Goal: Answer question/provide support

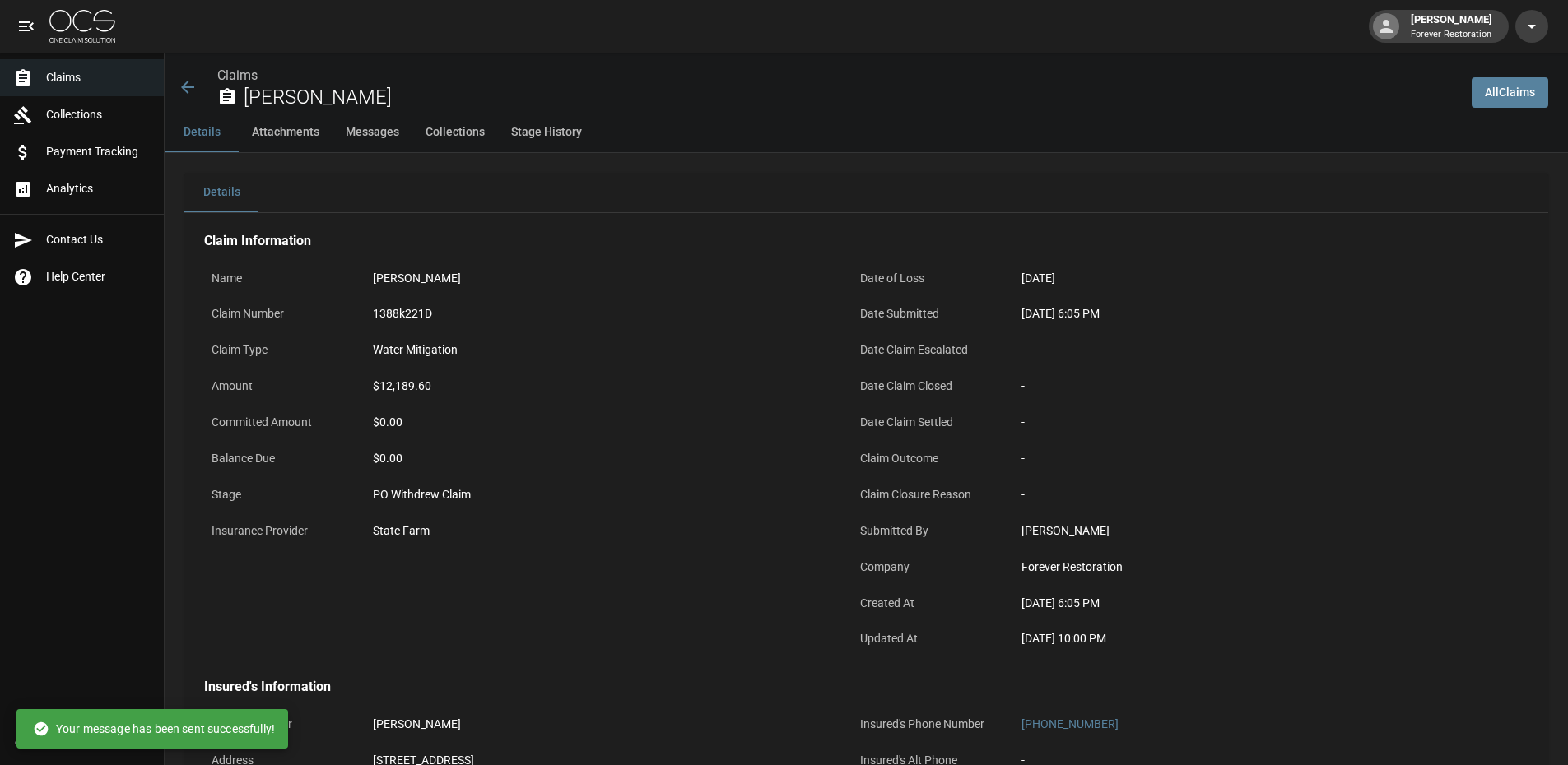
click at [193, 81] on icon at bounding box center [187, 87] width 20 height 20
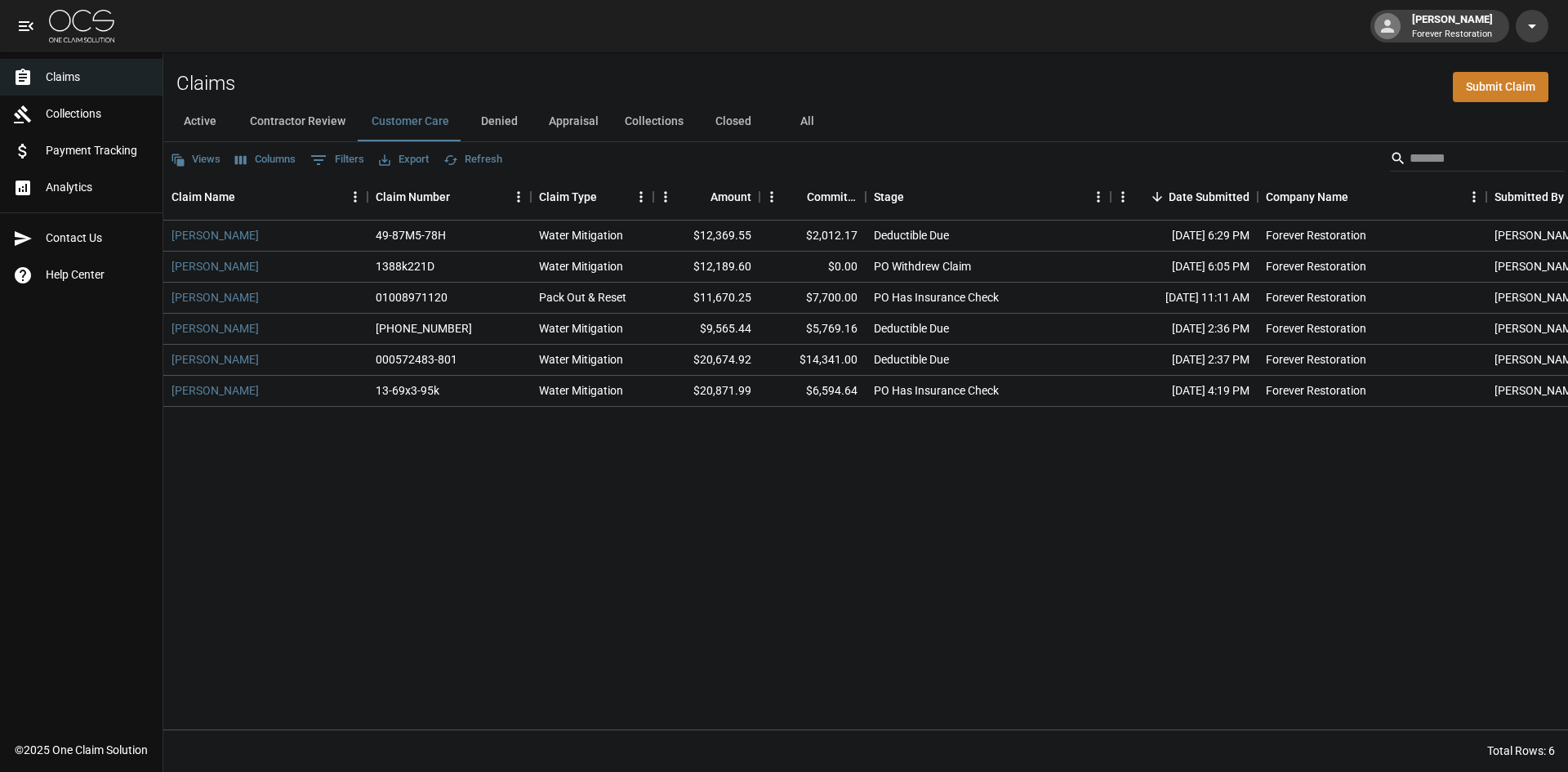
click at [509, 120] on button "Denied" at bounding box center [500, 122] width 74 height 39
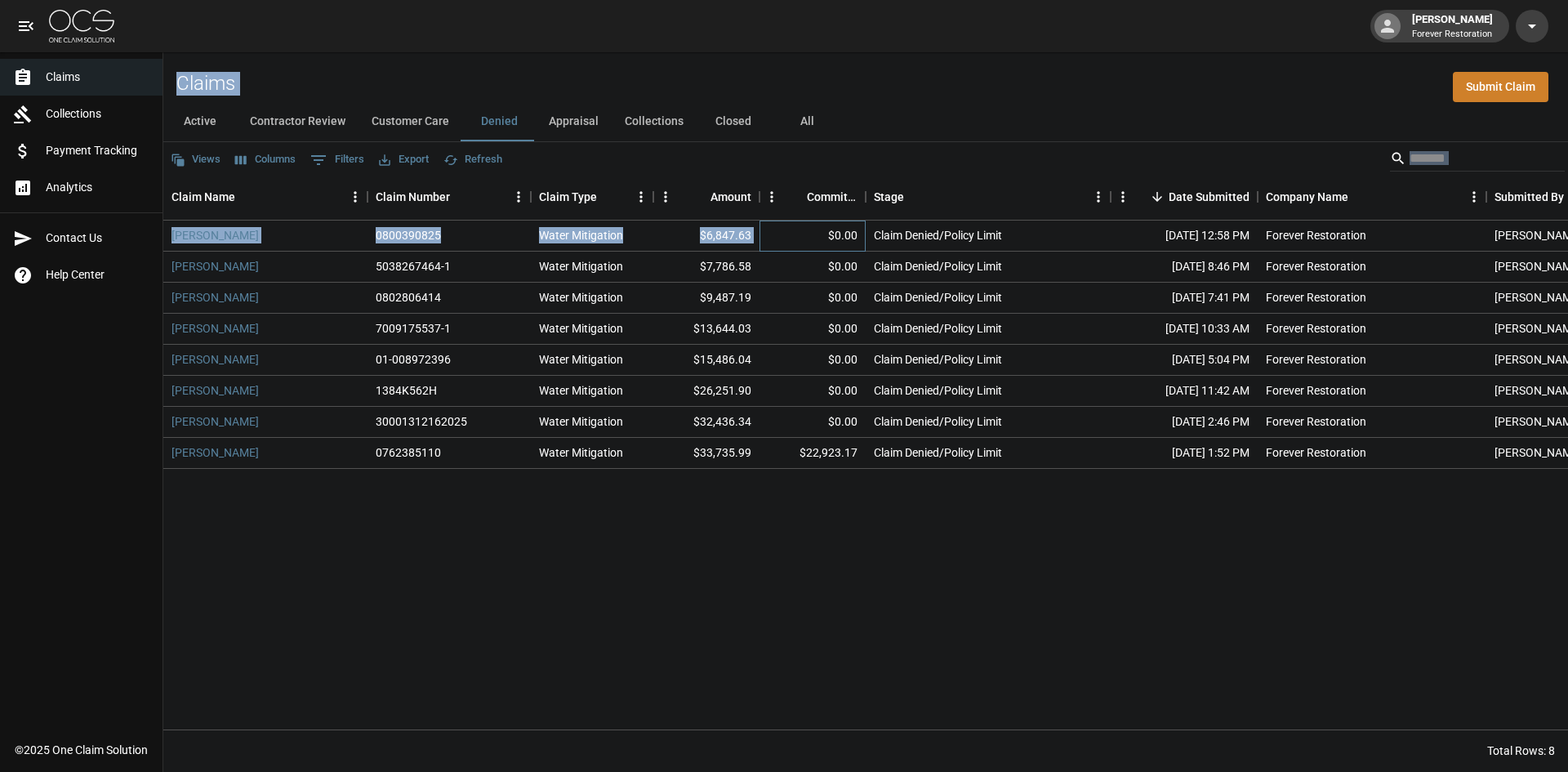
drag, startPoint x: 769, startPoint y: 236, endPoint x: 163, endPoint y: 54, distance: 632.7
click at [163, 54] on div "Claims Submit Claim Active Contractor Review Customer Care Denied Appraisal Col…" at bounding box center [865, 412] width 1405 height 719
click at [253, 54] on div "Claims Submit Claim" at bounding box center [865, 77] width 1405 height 50
click at [251, 85] on div "Claims Submit Claim" at bounding box center [865, 77] width 1405 height 50
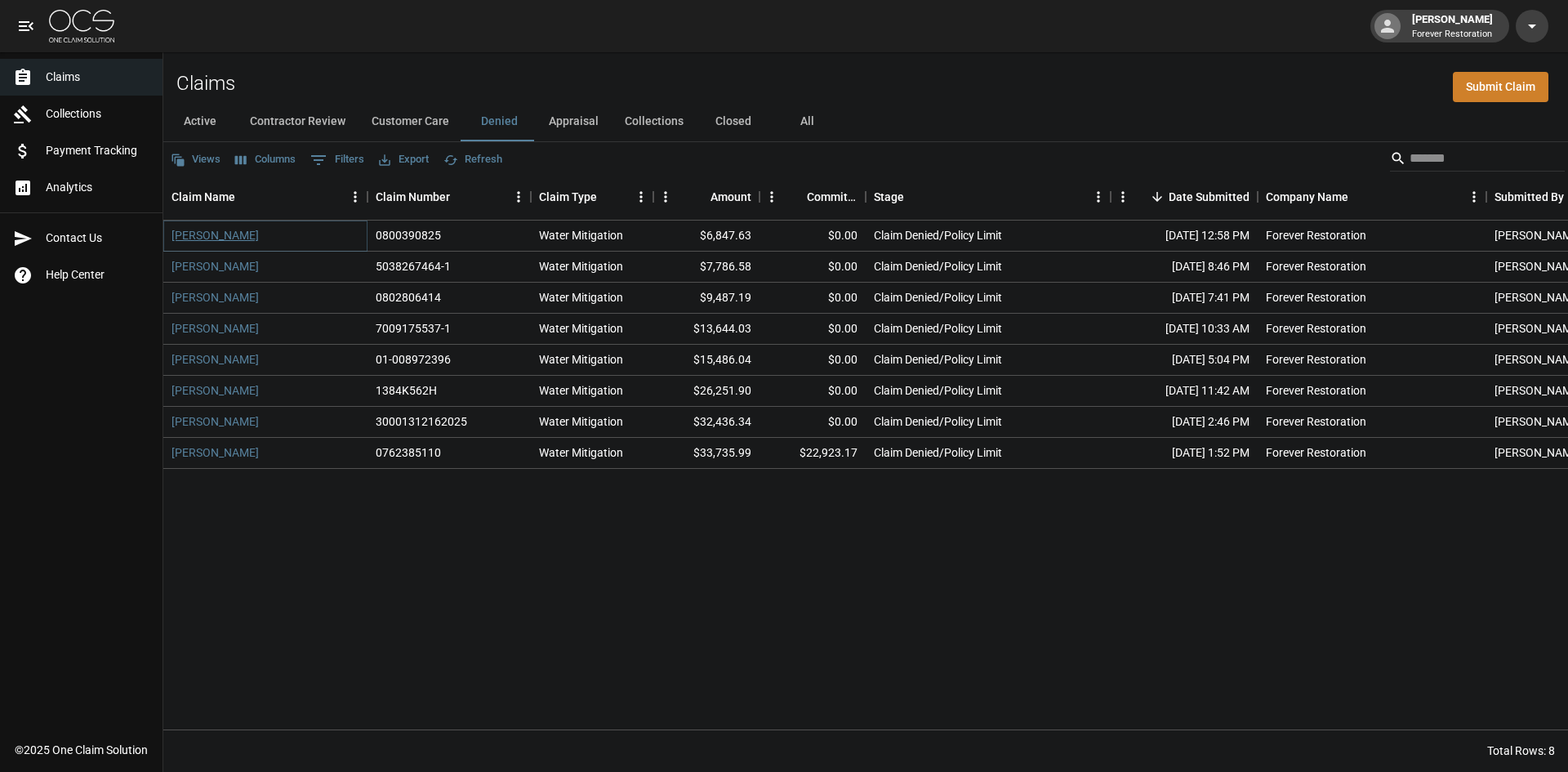
click at [223, 234] on link "[PERSON_NAME]" at bounding box center [215, 235] width 87 height 17
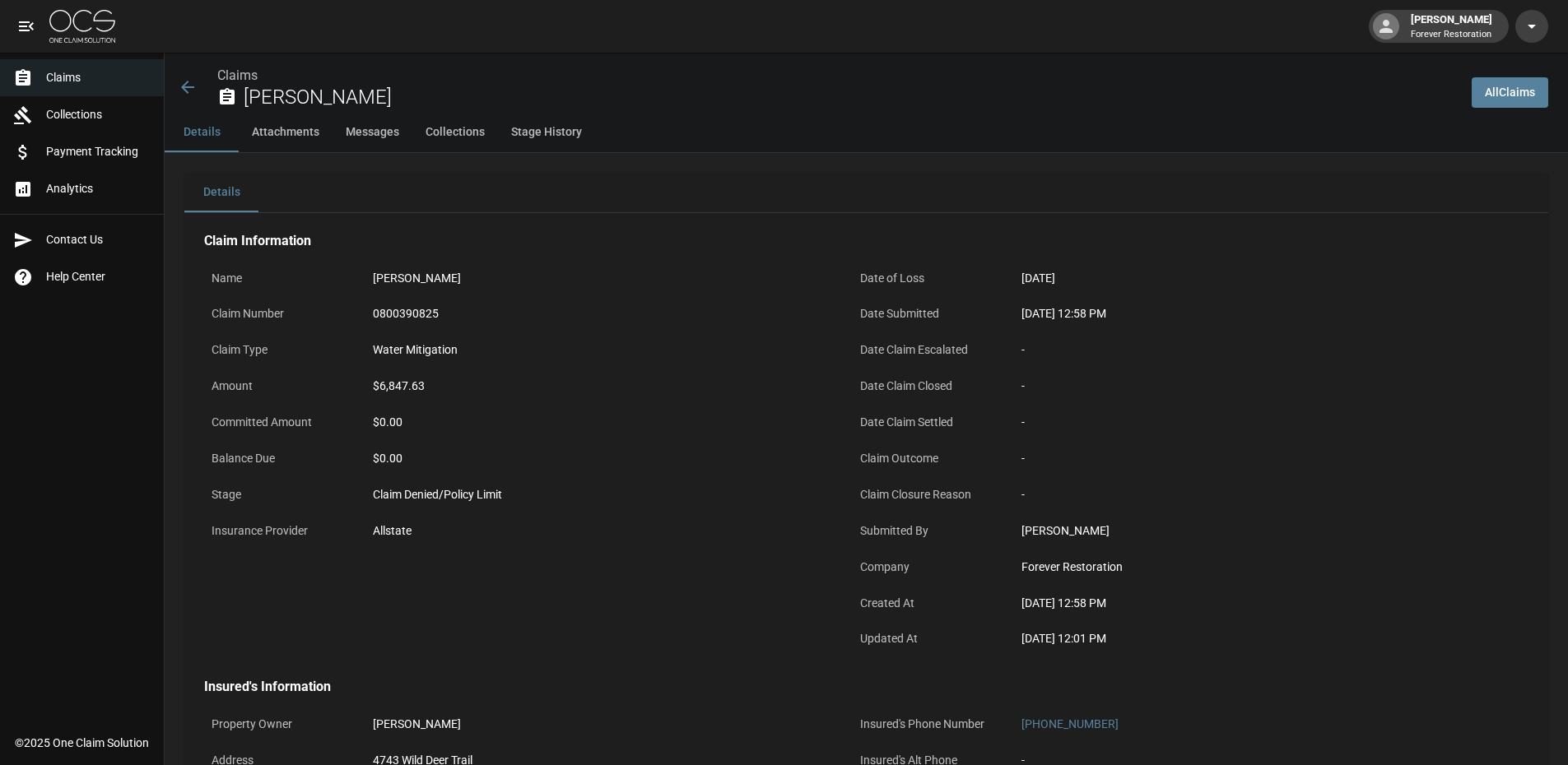
drag, startPoint x: 1188, startPoint y: 656, endPoint x: 153, endPoint y: 355, distance: 1077.9
click at [452, 291] on div "[PERSON_NAME]" at bounding box center [598, 278] width 467 height 32
click at [250, 73] on link "Claims" at bounding box center [237, 75] width 40 height 16
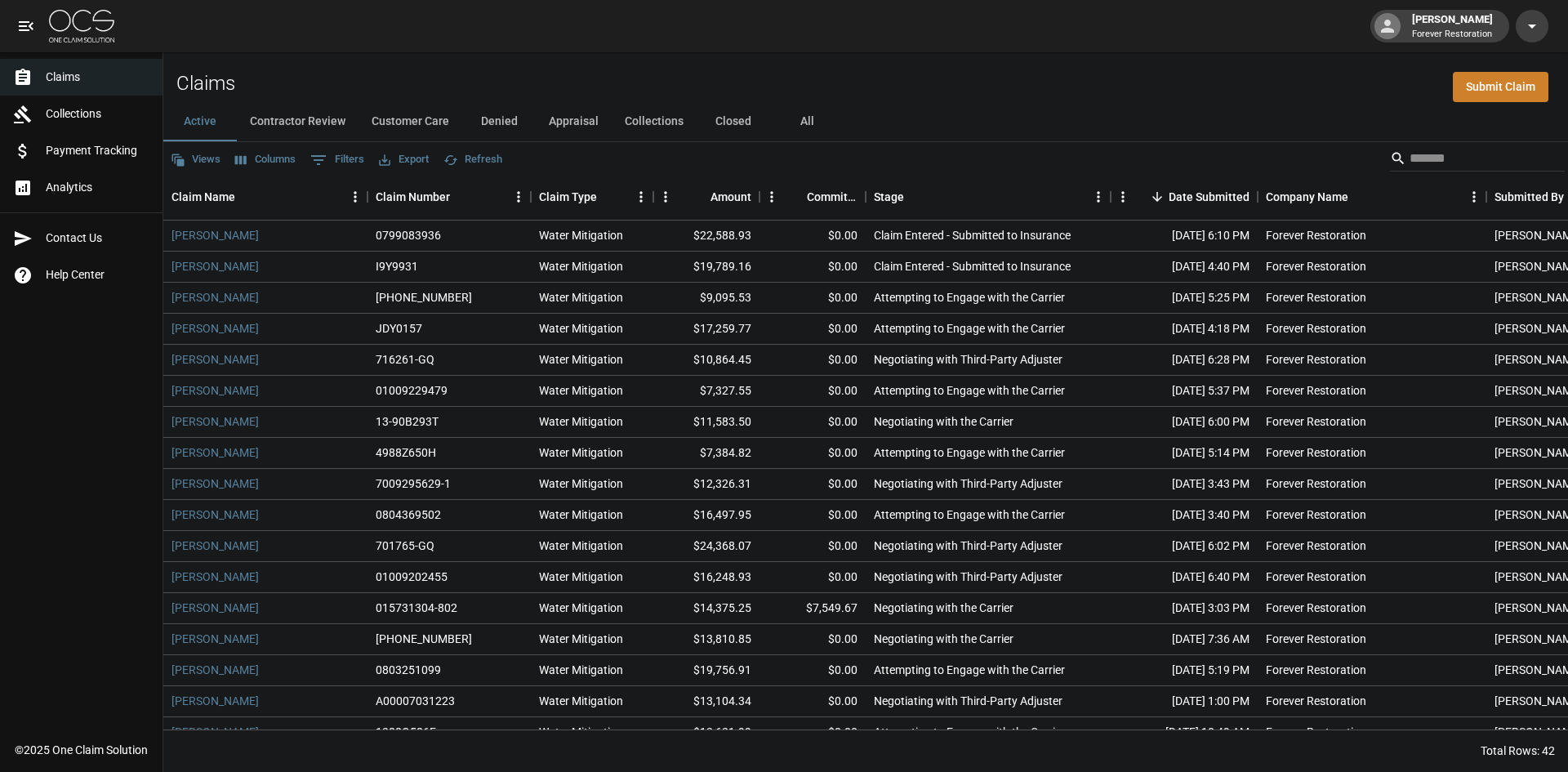
click at [519, 123] on button "Denied" at bounding box center [500, 122] width 74 height 39
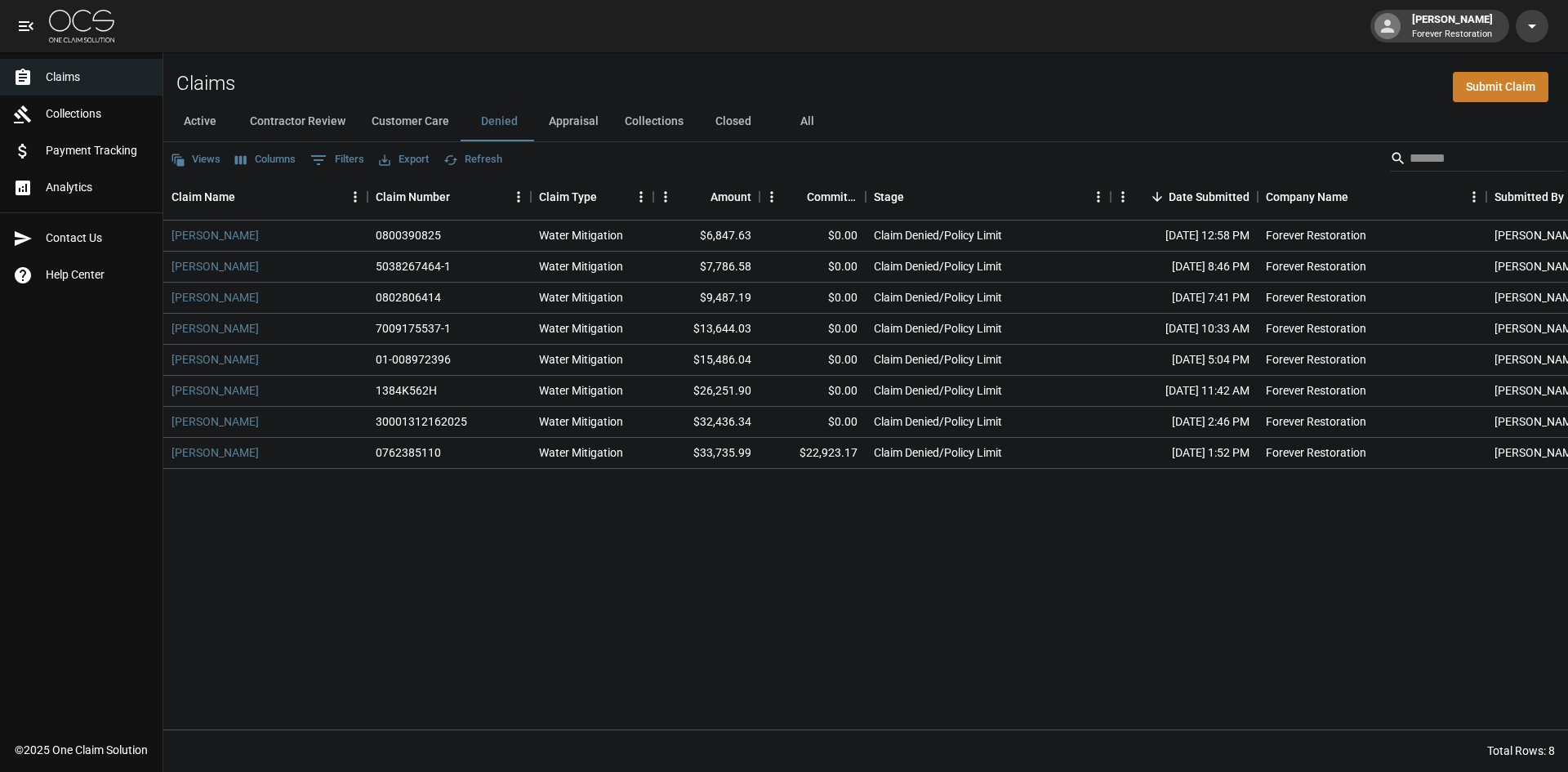
click at [794, 116] on button "All" at bounding box center [807, 122] width 74 height 39
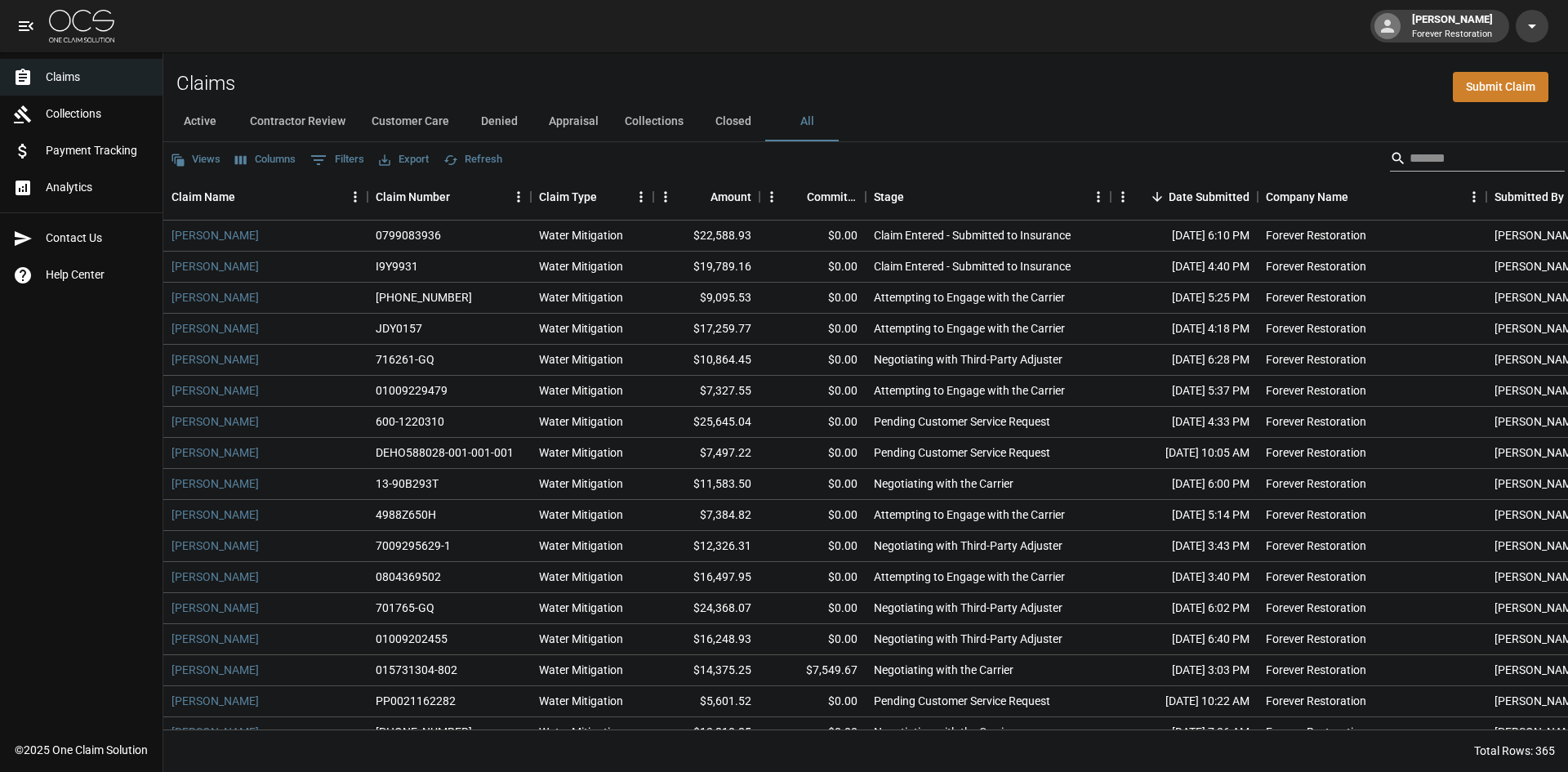
click at [1489, 169] on input "Search" at bounding box center [1475, 158] width 130 height 26
type input "*"
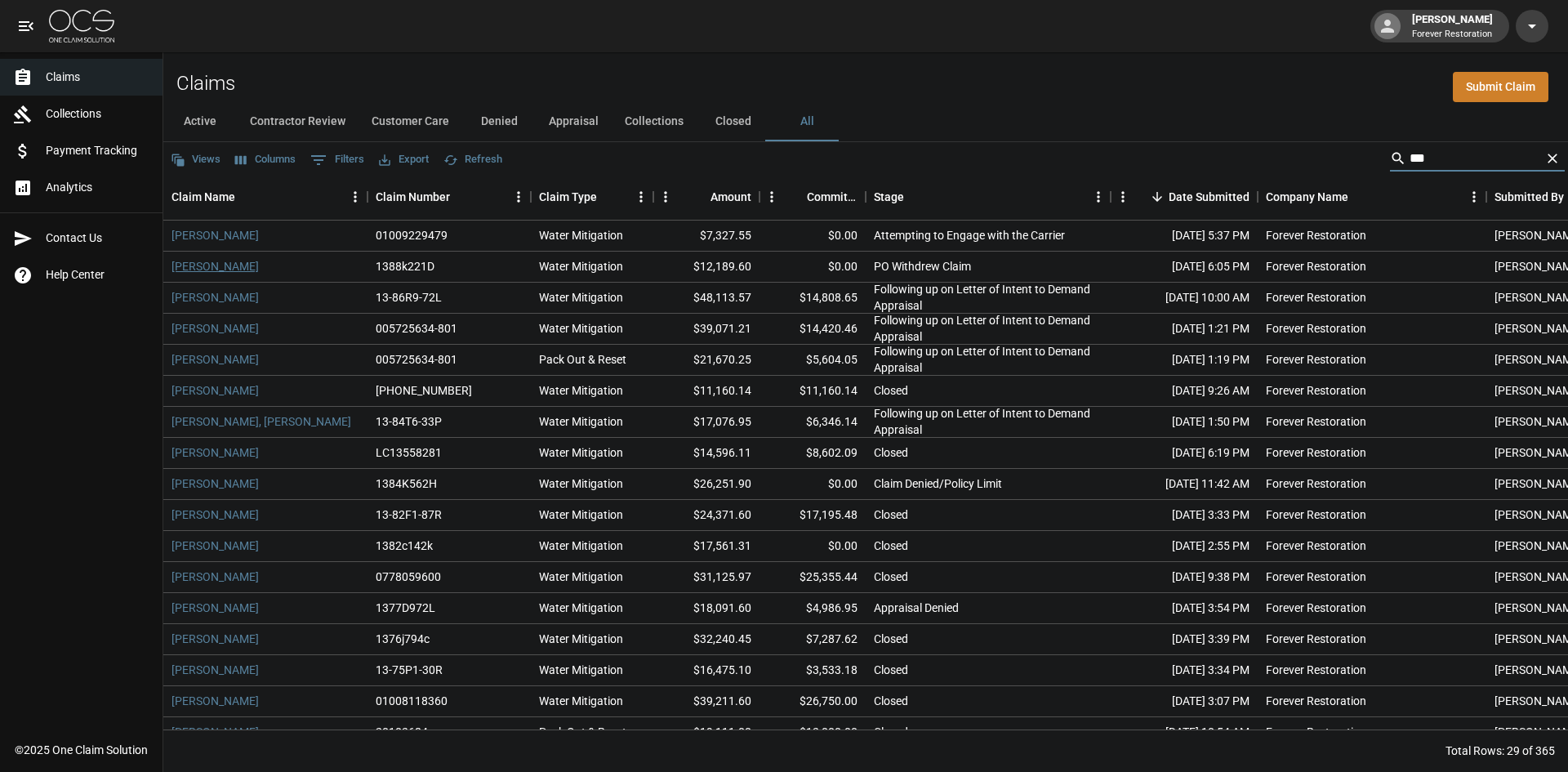
type input "***"
click at [213, 269] on link "[PERSON_NAME]" at bounding box center [215, 265] width 87 height 17
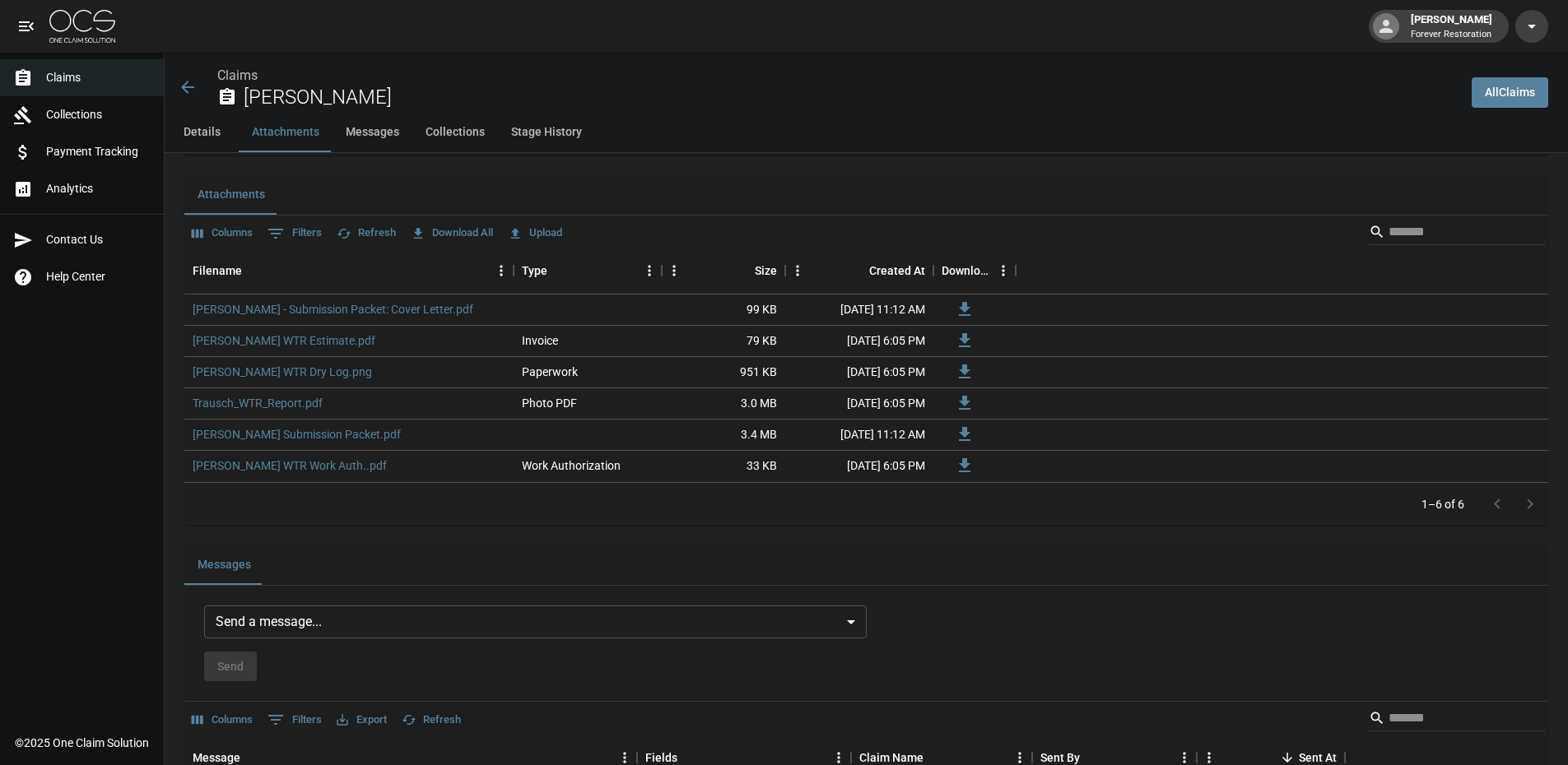
scroll to position [1316, 0]
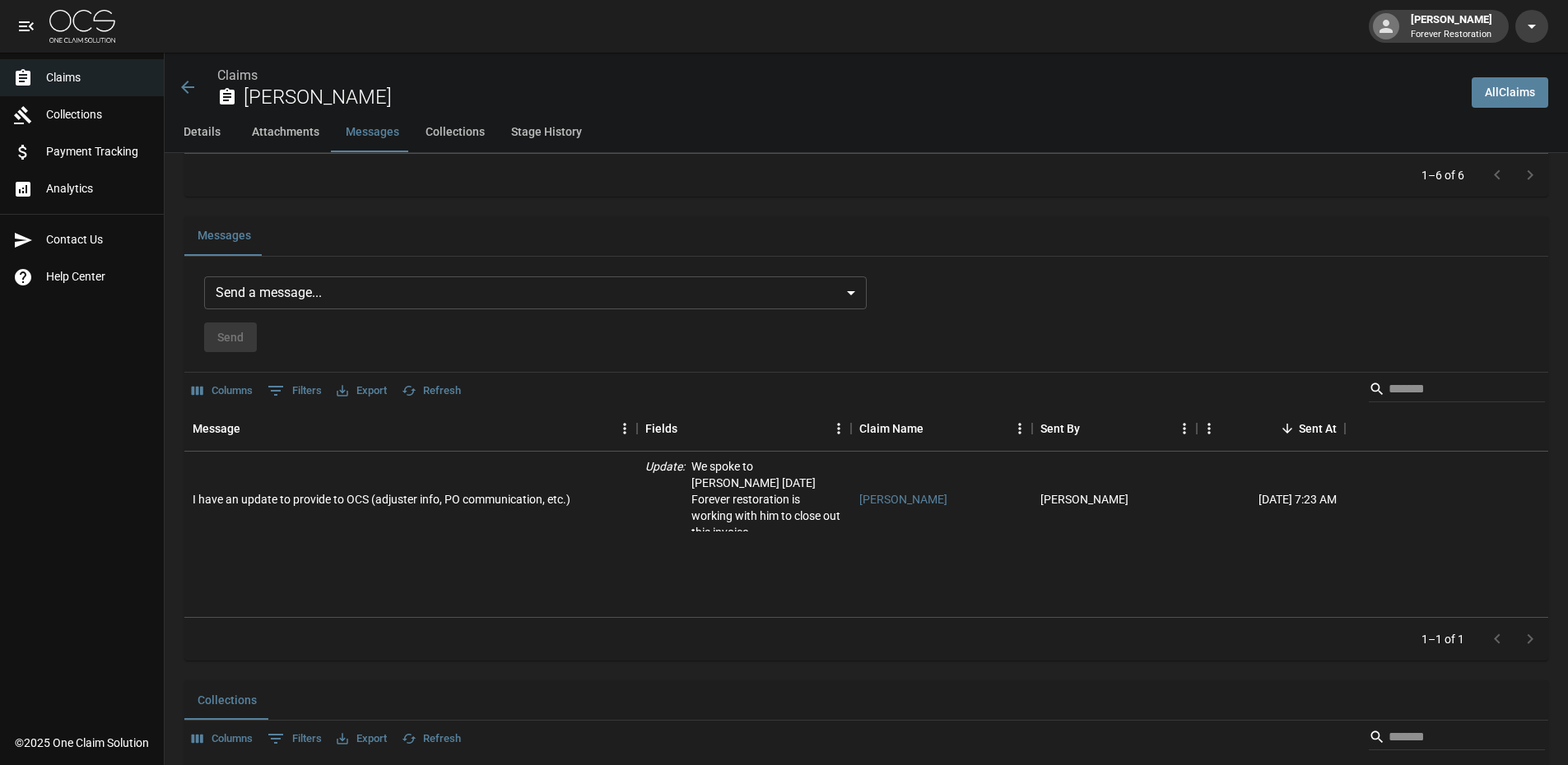
click at [606, 267] on div "Messages Send a message... ​ Send Columns 0 Filters Export Refresh Message Fiel…" at bounding box center [866, 439] width 1363 height 446
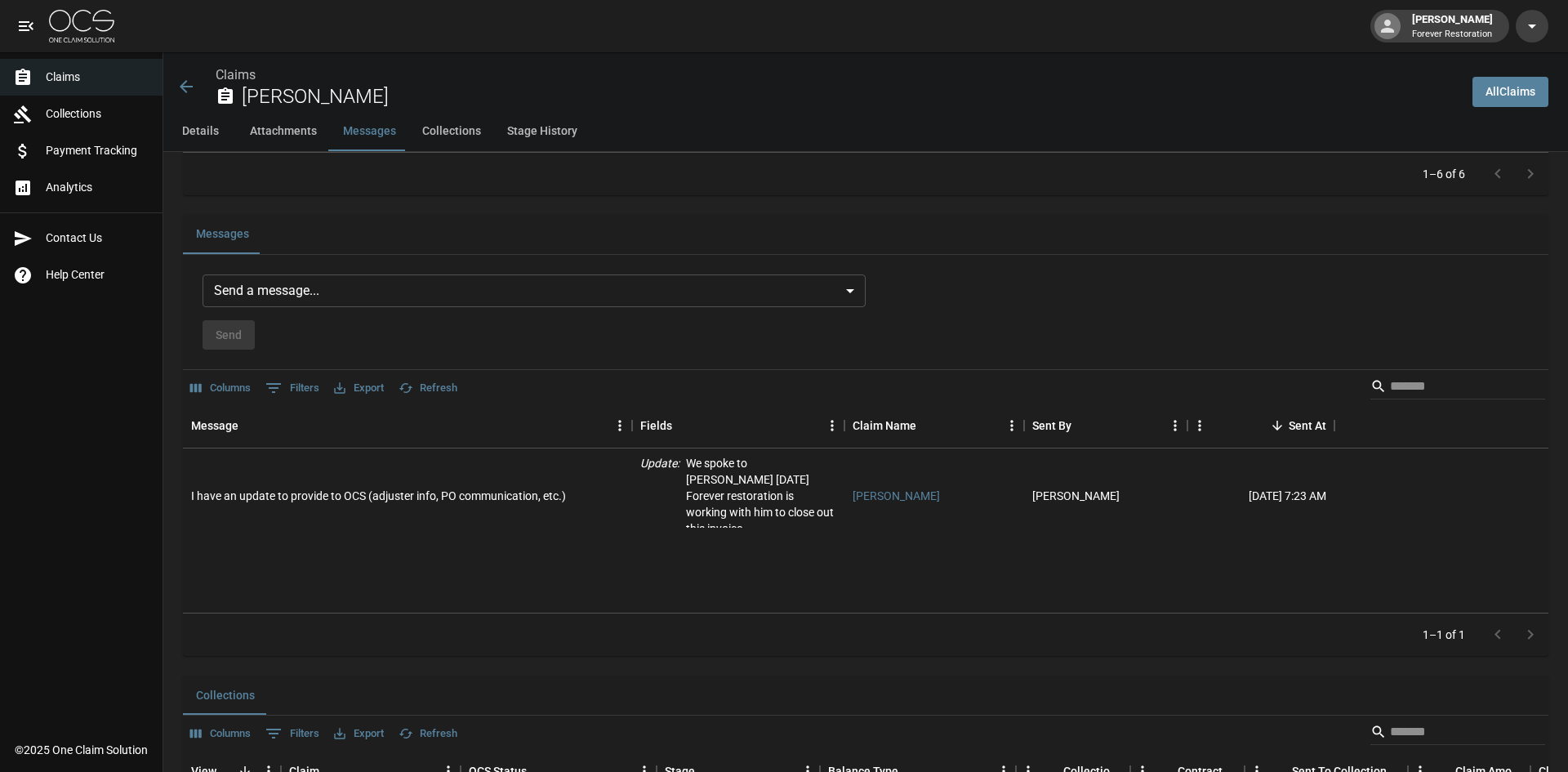
click at [599, 284] on body "[PERSON_NAME] Forever Restoration Claims Collections Payment Tracking Analytics…" at bounding box center [784, 29] width 1568 height 2672
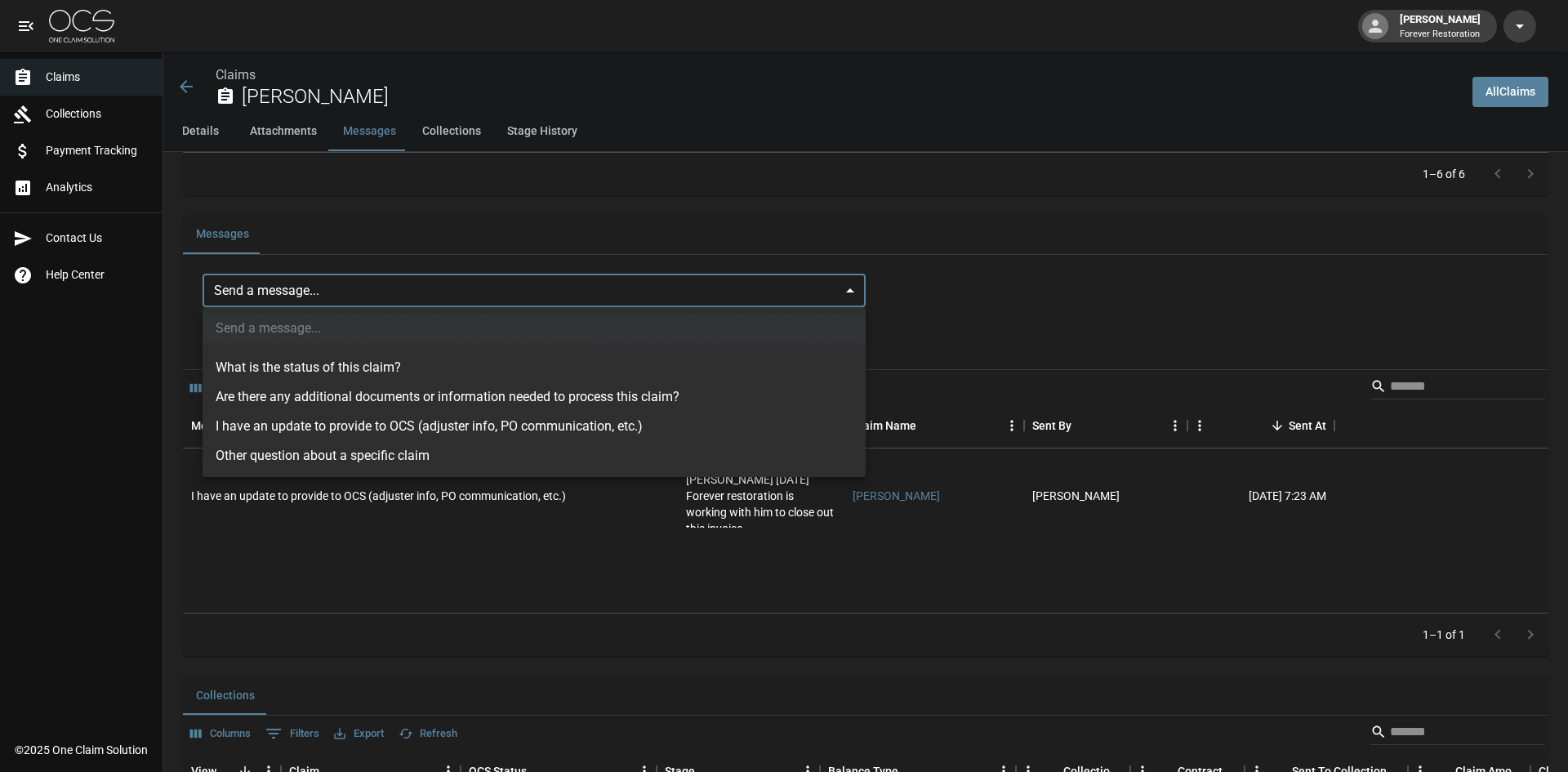
click at [551, 427] on li "I have an update to provide to OCS (adjuster info, PO communication, etc.)" at bounding box center [534, 426] width 663 height 29
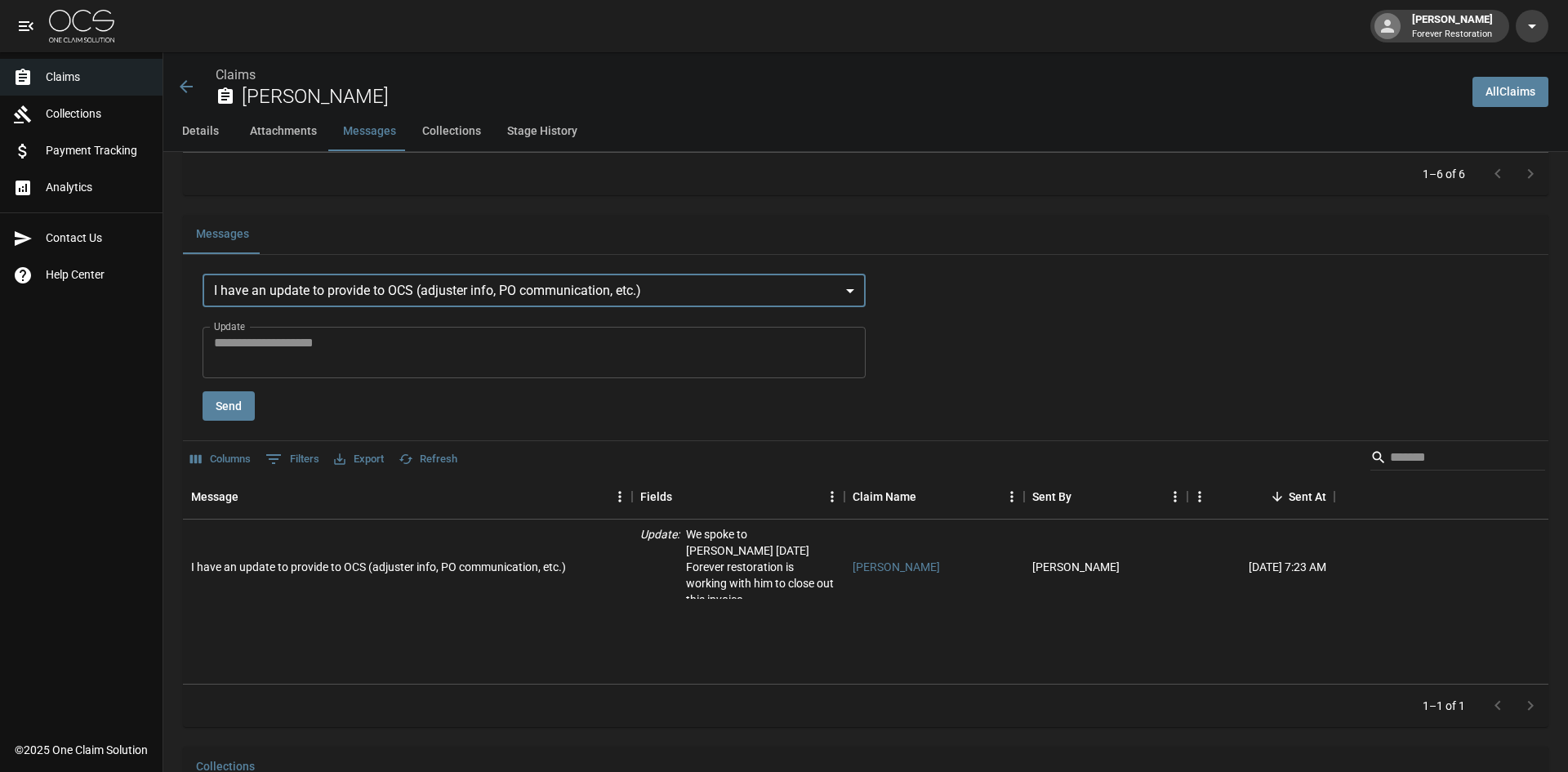
type input "**********"
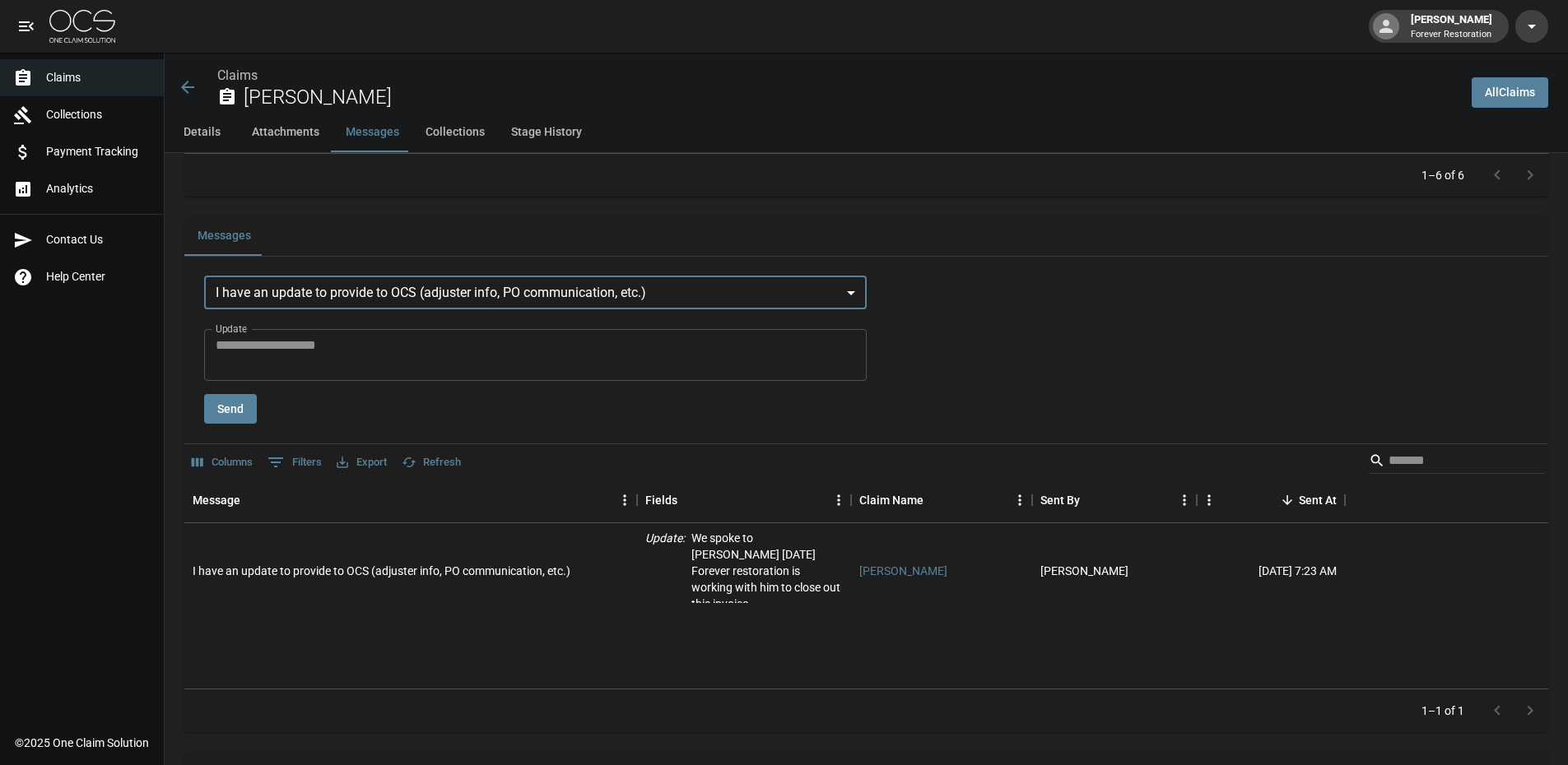
click at [470, 344] on textarea "Update" at bounding box center [535, 355] width 640 height 38
click at [1062, 380] on div "**********" at bounding box center [866, 350] width 1324 height 148
click at [246, 76] on link "Claims" at bounding box center [237, 75] width 40 height 16
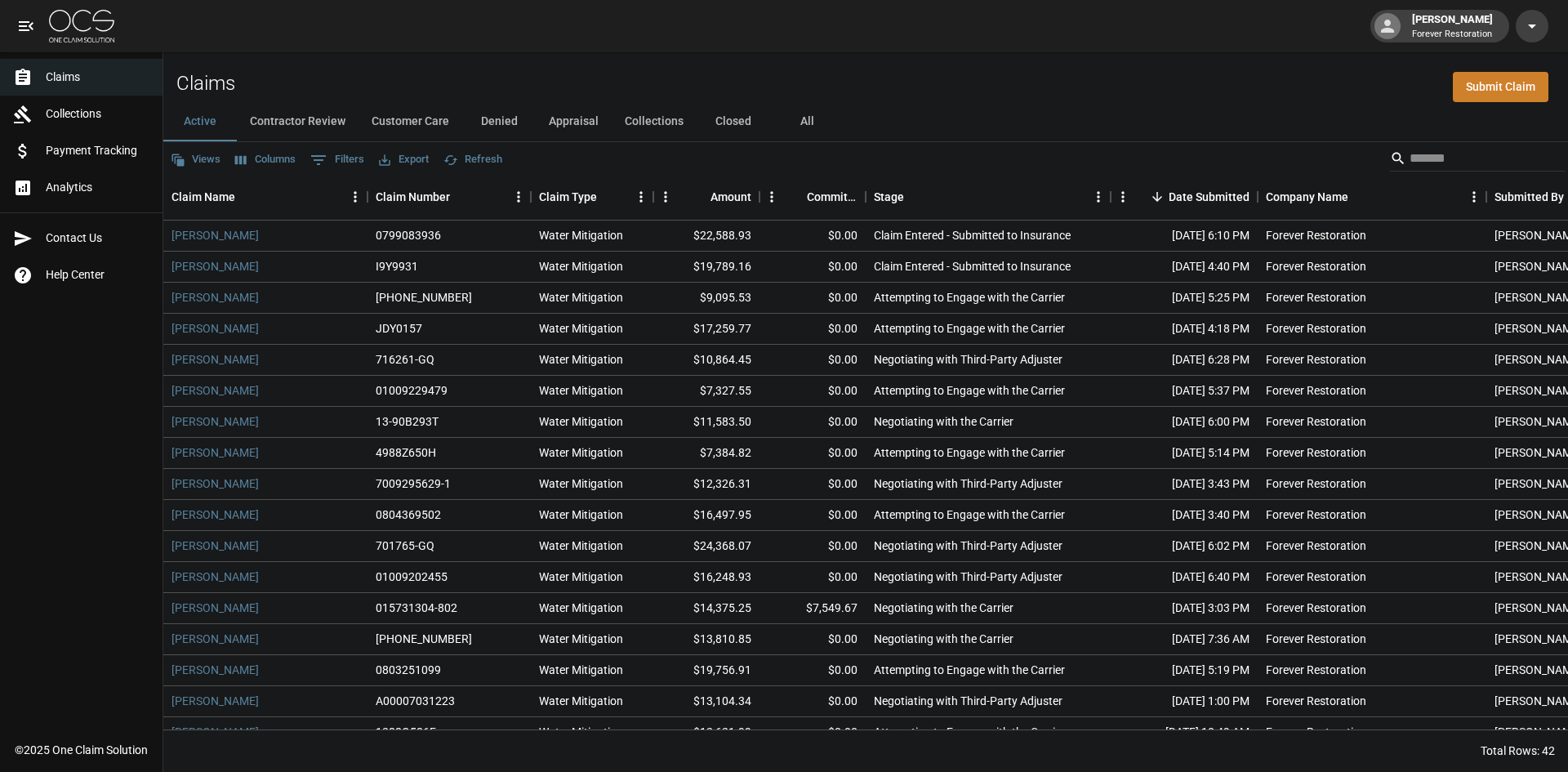
click at [918, 171] on div "Views Columns 0 Filters Export Refresh" at bounding box center [865, 158] width 1405 height 33
